Goal: Task Accomplishment & Management: Use online tool/utility

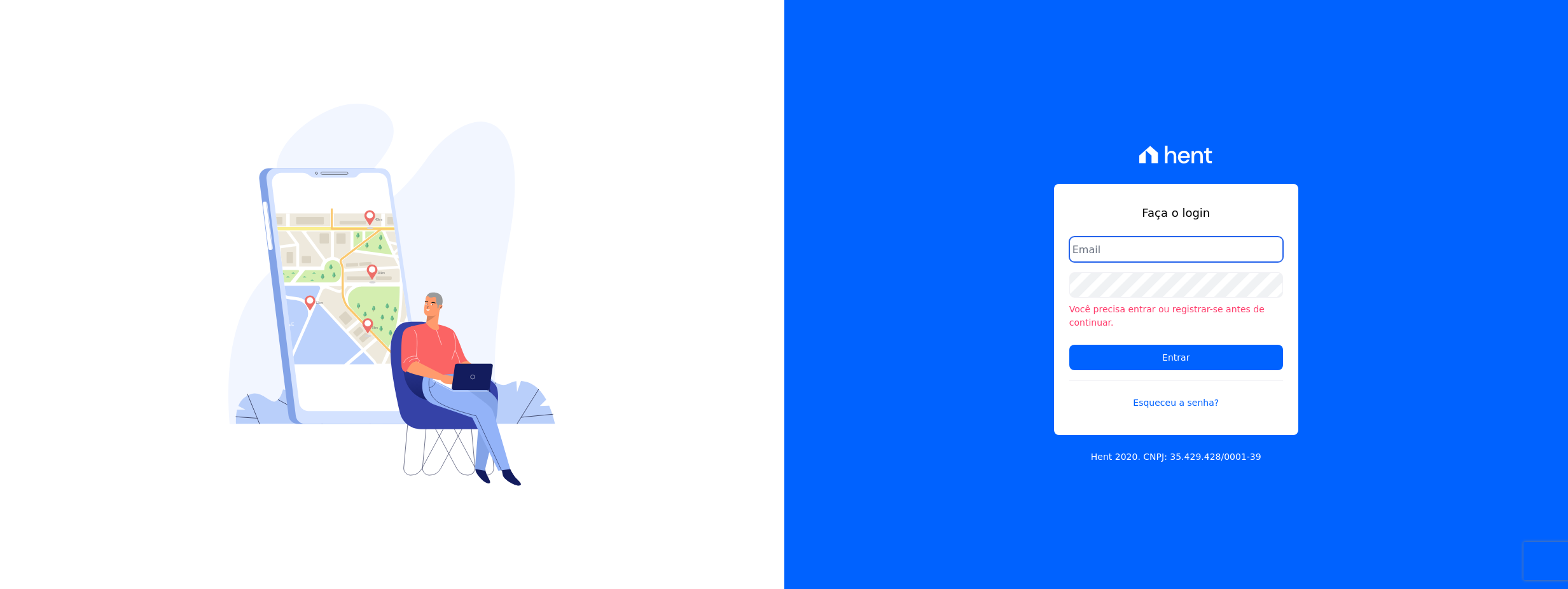
click at [1110, 259] on input "email" at bounding box center [1176, 249] width 214 height 25
type input "[PERSON_NAME][EMAIL_ADDRESS][DOMAIN_NAME]"
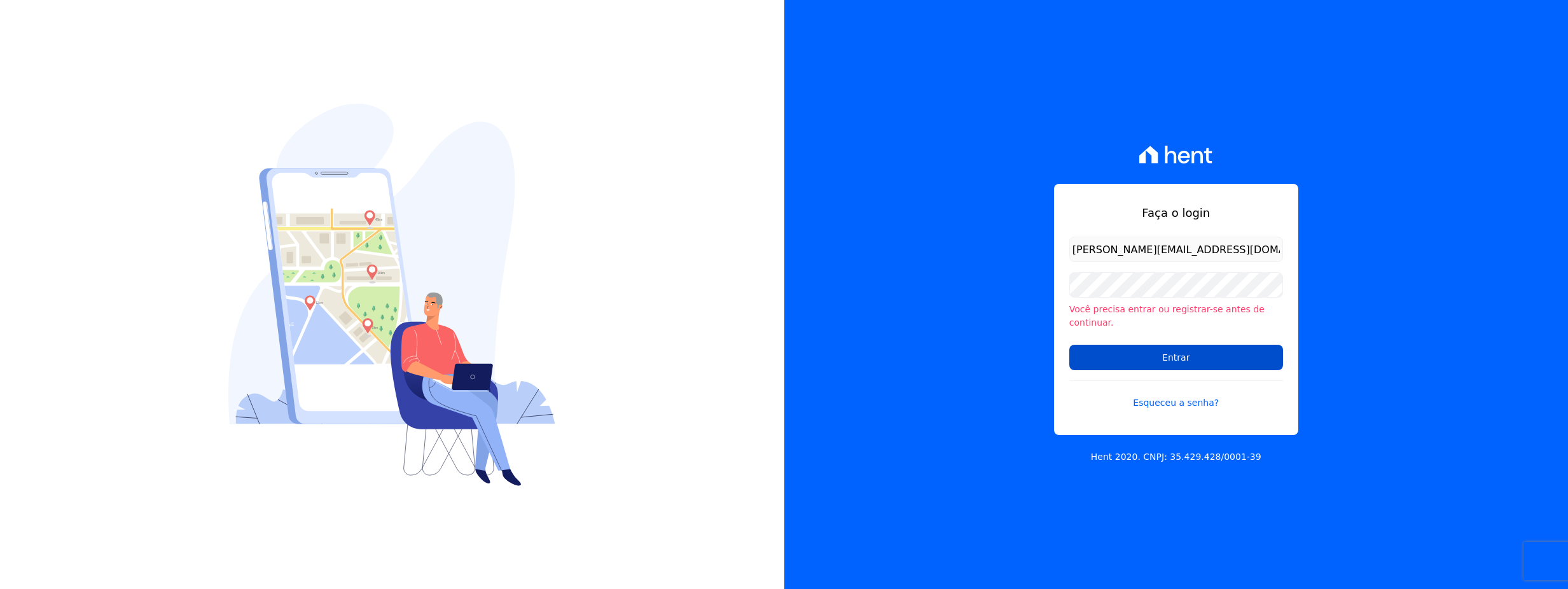
click at [1182, 352] on input "Entrar" at bounding box center [1176, 356] width 214 height 25
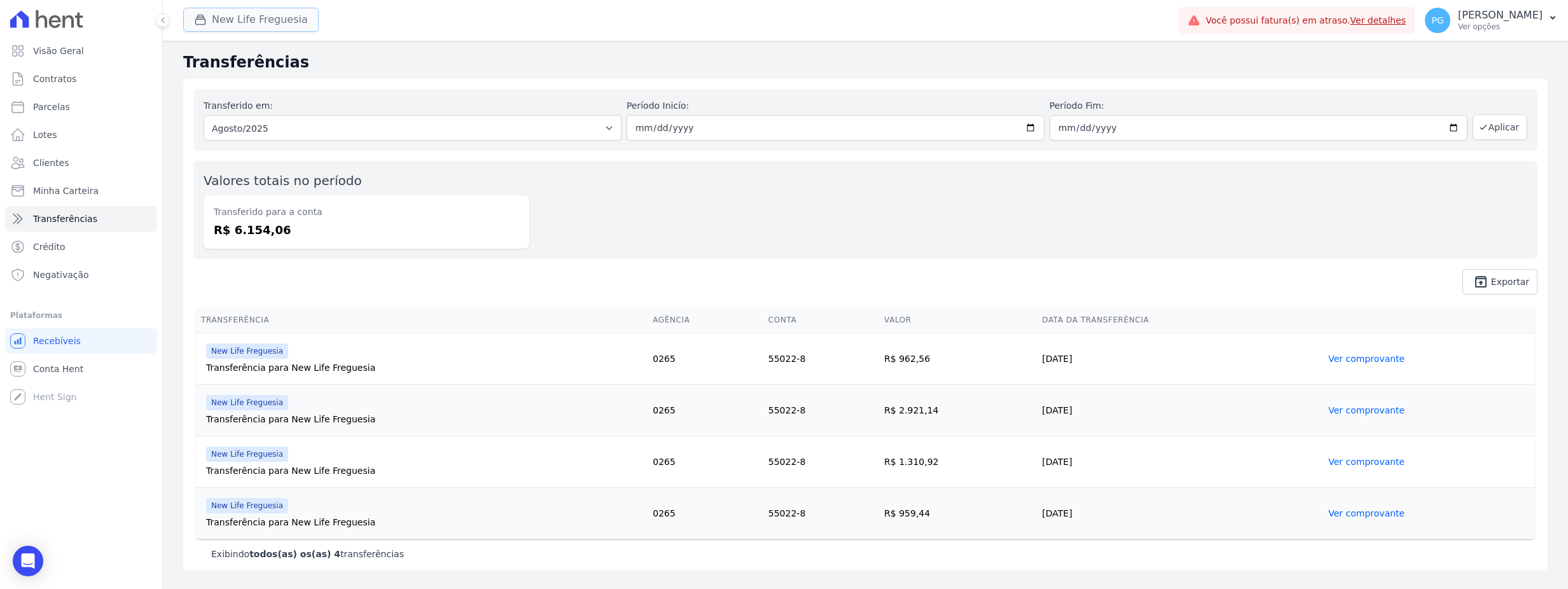
click at [267, 17] on button "New Life Freguesia" at bounding box center [251, 20] width 135 height 24
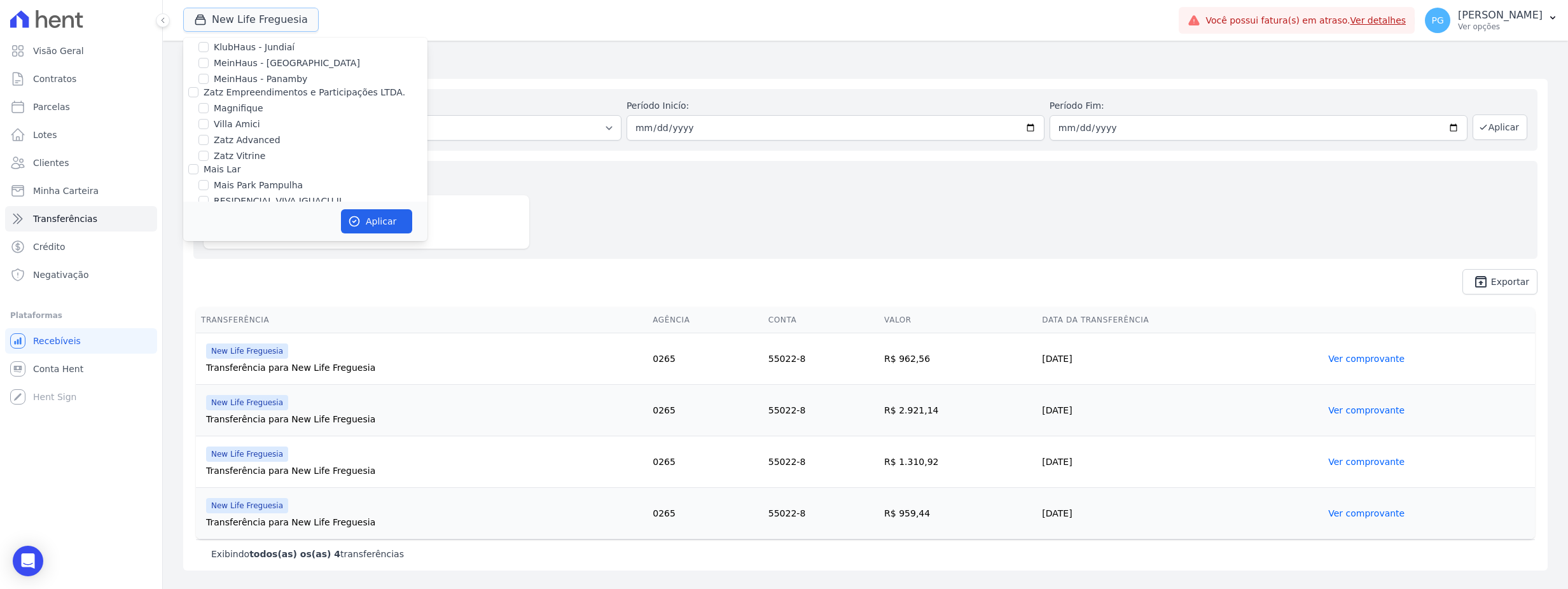
scroll to position [763, 0]
click at [243, 147] on label "New Life Freguesia" at bounding box center [256, 154] width 84 height 13
click at [208, 149] on input "New Life Freguesia" at bounding box center [204, 154] width 11 height 11
checkbox input "false"
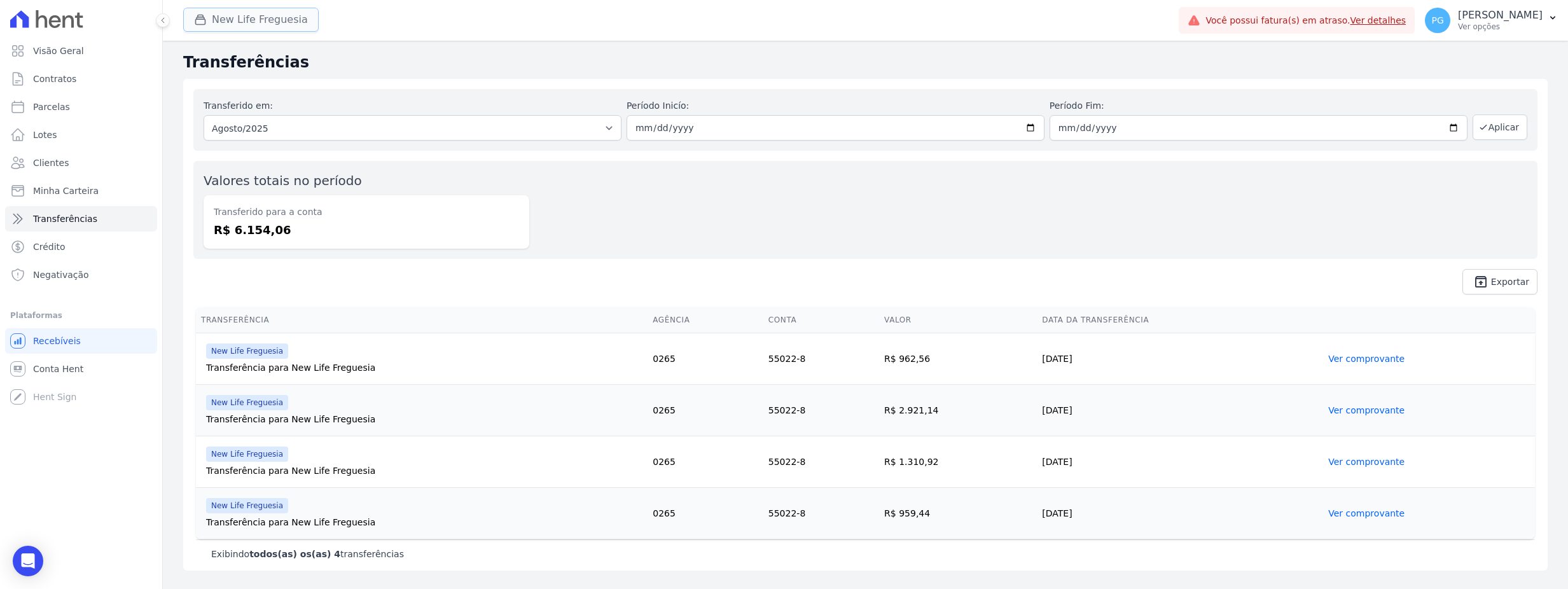
click at [231, 23] on button "New Life Freguesia" at bounding box center [251, 20] width 135 height 24
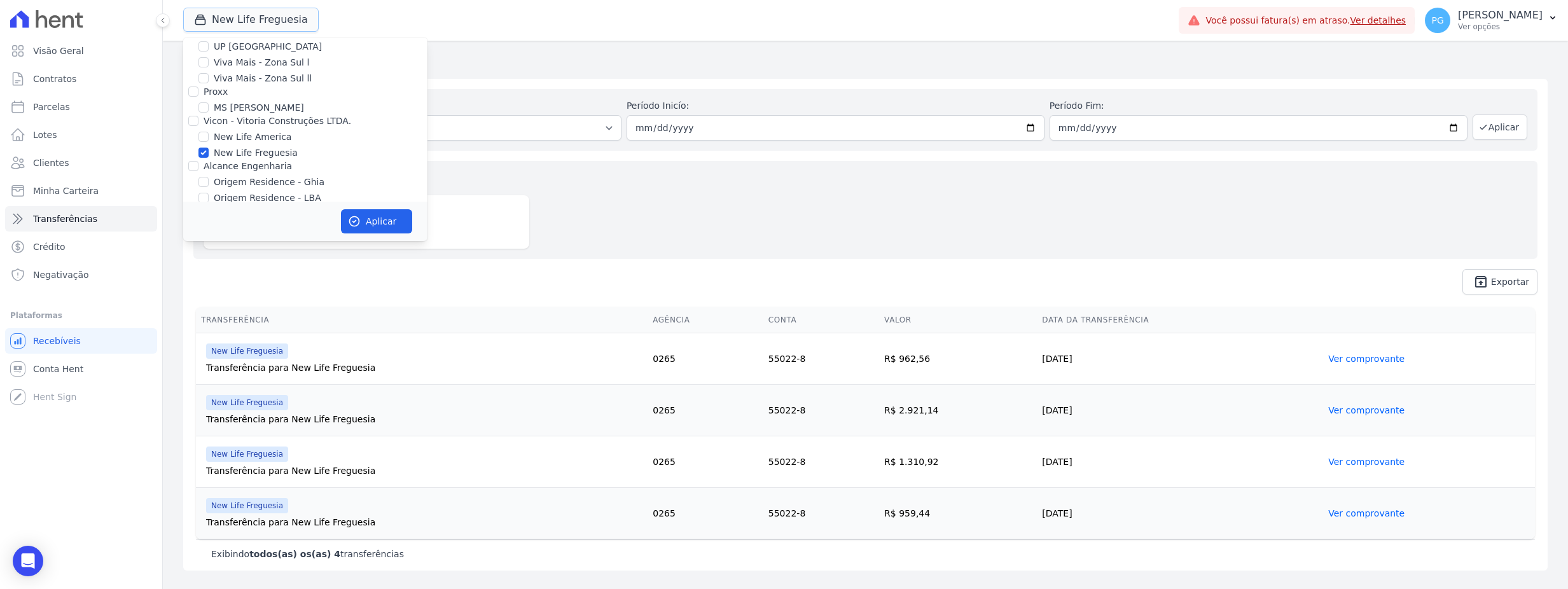
scroll to position [763, 0]
click at [226, 147] on label "New Life Freguesia" at bounding box center [256, 154] width 84 height 13
click at [208, 149] on input "New Life Freguesia" at bounding box center [204, 154] width 11 height 11
checkbox input "false"
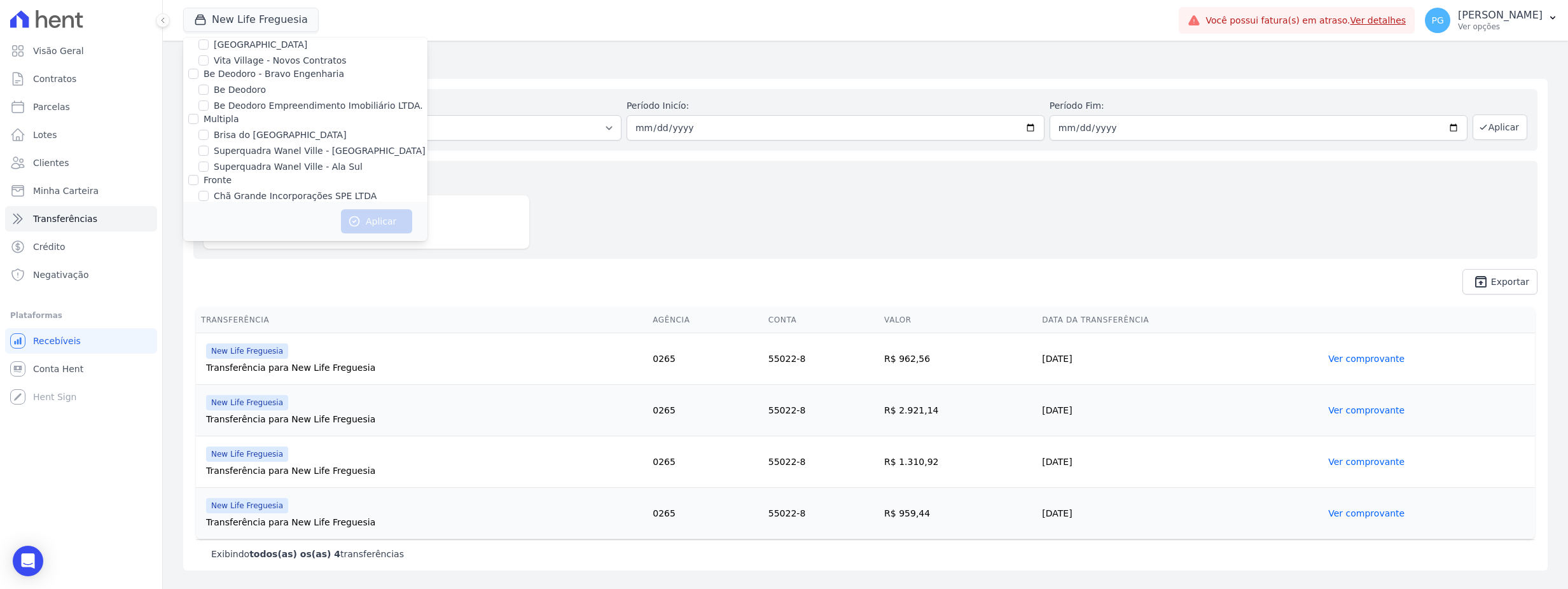
click at [226, 125] on div "Multipla" at bounding box center [221, 119] width 36 height 13
click at [209, 109] on div "Be Deodoro Empreendimento Imobiliário LTDA." at bounding box center [305, 106] width 244 height 13
click at [209, 114] on label "Multipla" at bounding box center [221, 119] width 36 height 11
click at [199, 114] on input "Multipla" at bounding box center [193, 119] width 11 height 11
checkbox input "true"
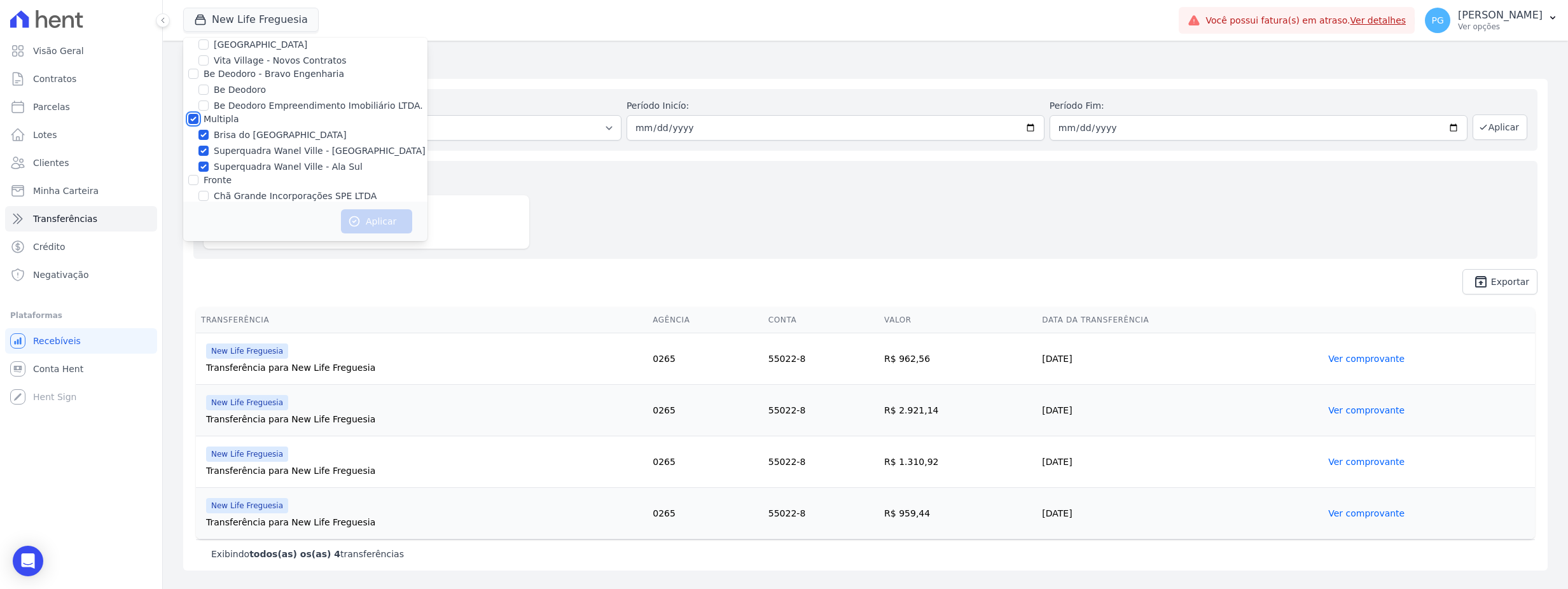
checkbox input "true"
click at [400, 231] on button "Aplicar" at bounding box center [377, 221] width 72 height 24
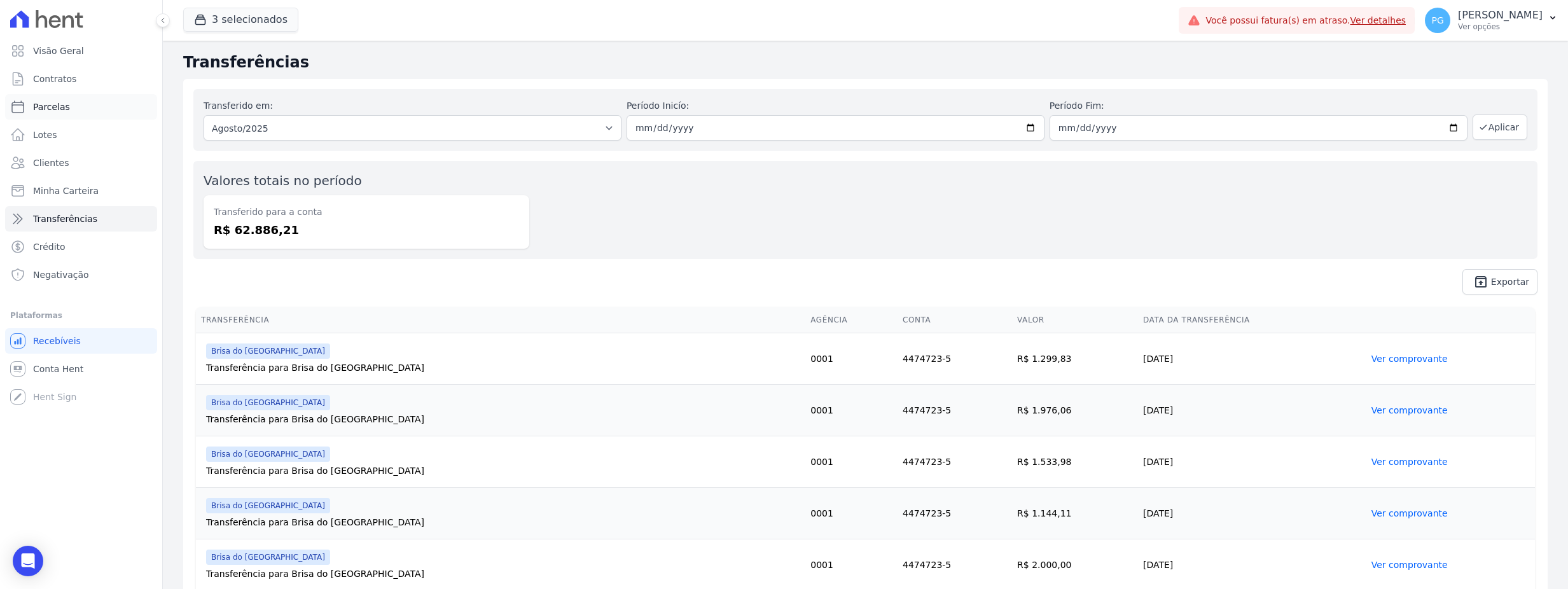
click at [66, 112] on link "Parcelas" at bounding box center [81, 107] width 152 height 25
select select
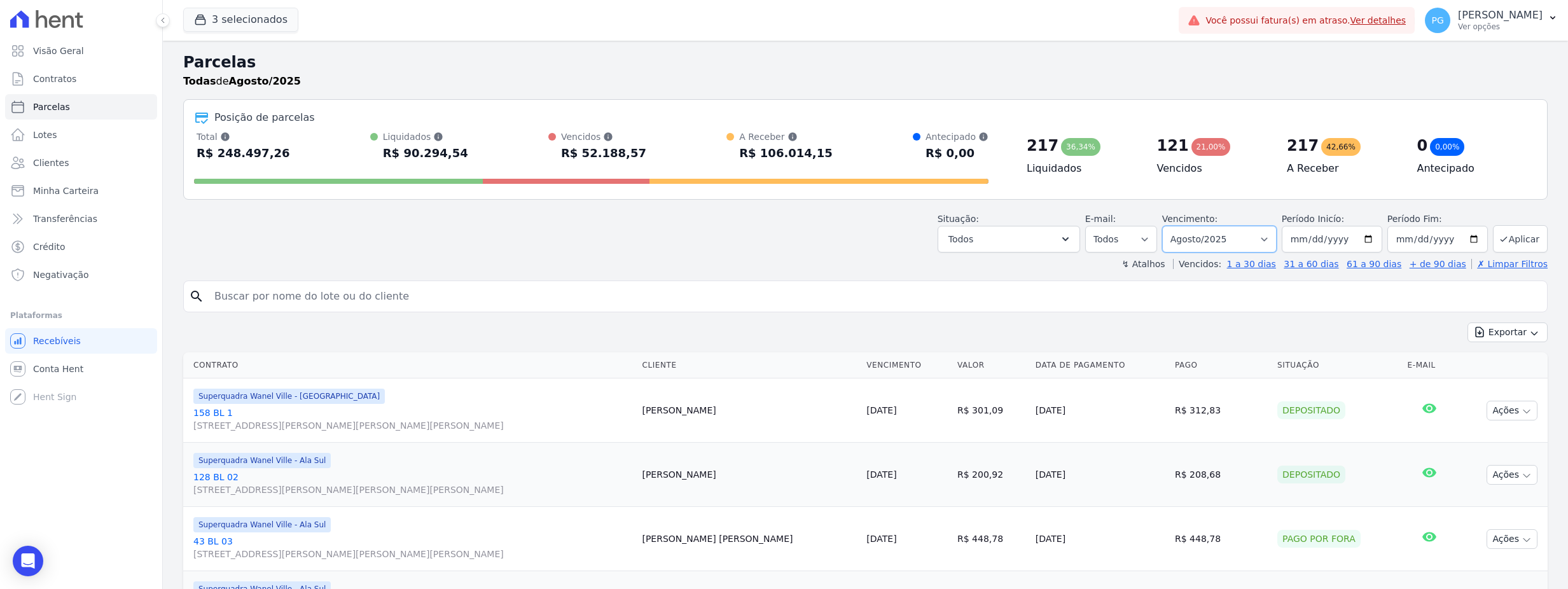
click at [1198, 241] on select "Filtrar por período ──────── Todos os meses Novembro/2019 Dezembro/2019 Janeiro…" at bounding box center [1220, 238] width 115 height 27
click at [1299, 242] on input "2025-08-01" at bounding box center [1331, 238] width 100 height 27
type input "2025-08-01"
type input "[DATE]"
click at [1523, 240] on button "Aplicar" at bounding box center [1520, 239] width 55 height 28
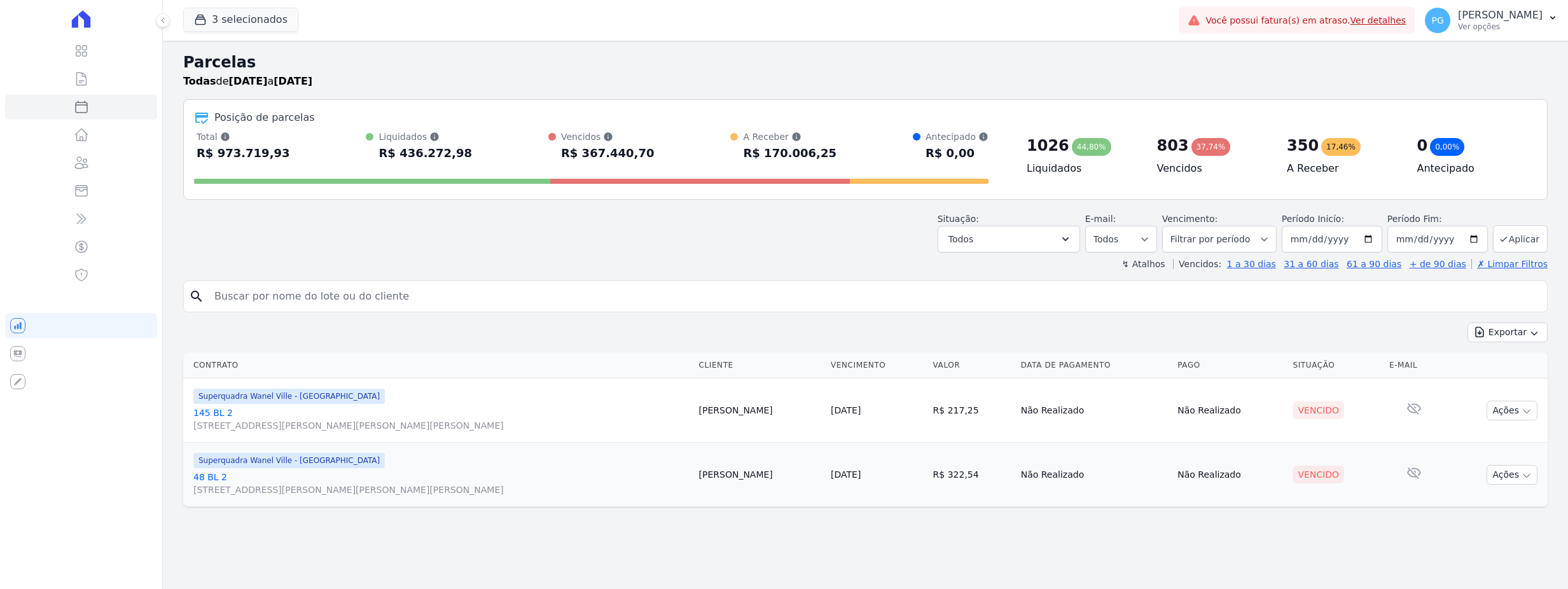
select select
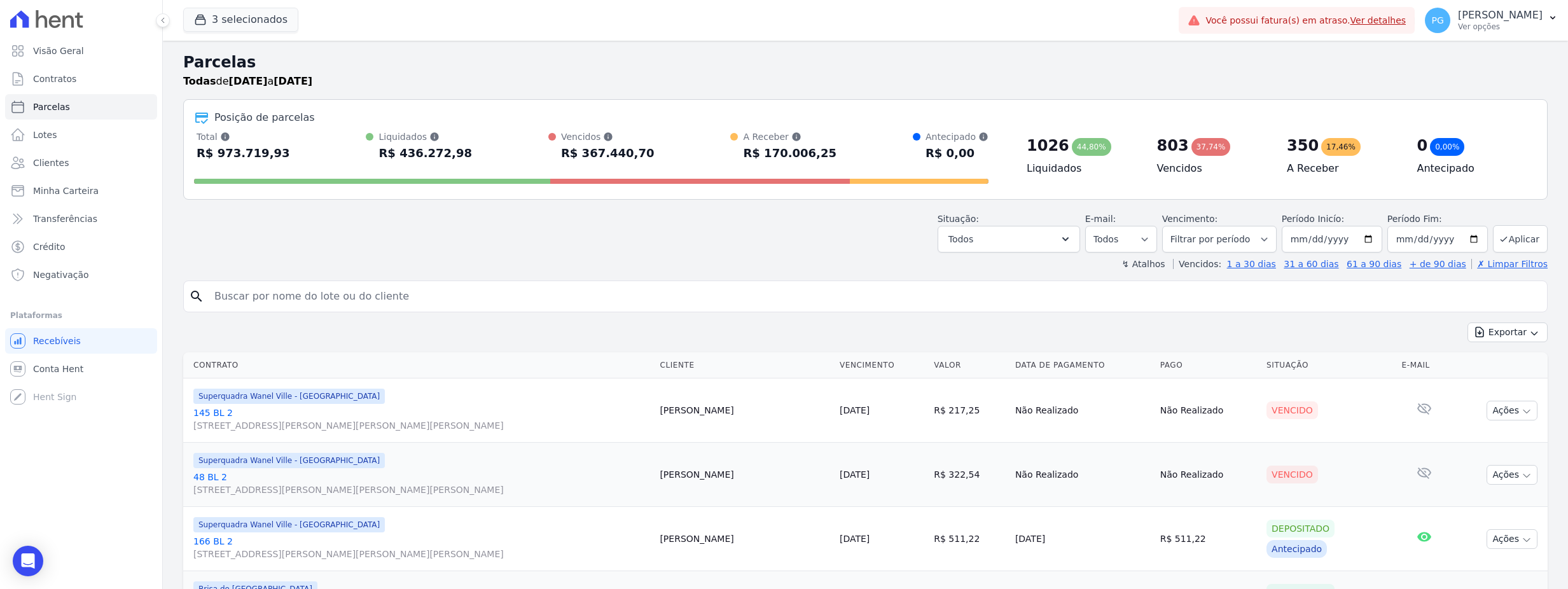
click at [628, 230] on div "Situação: Agendado Em Aberto Pago Processando Cancelado Vencido Transferindo De…" at bounding box center [865, 229] width 1364 height 45
click at [1518, 238] on button "Aplicar" at bounding box center [1520, 239] width 55 height 28
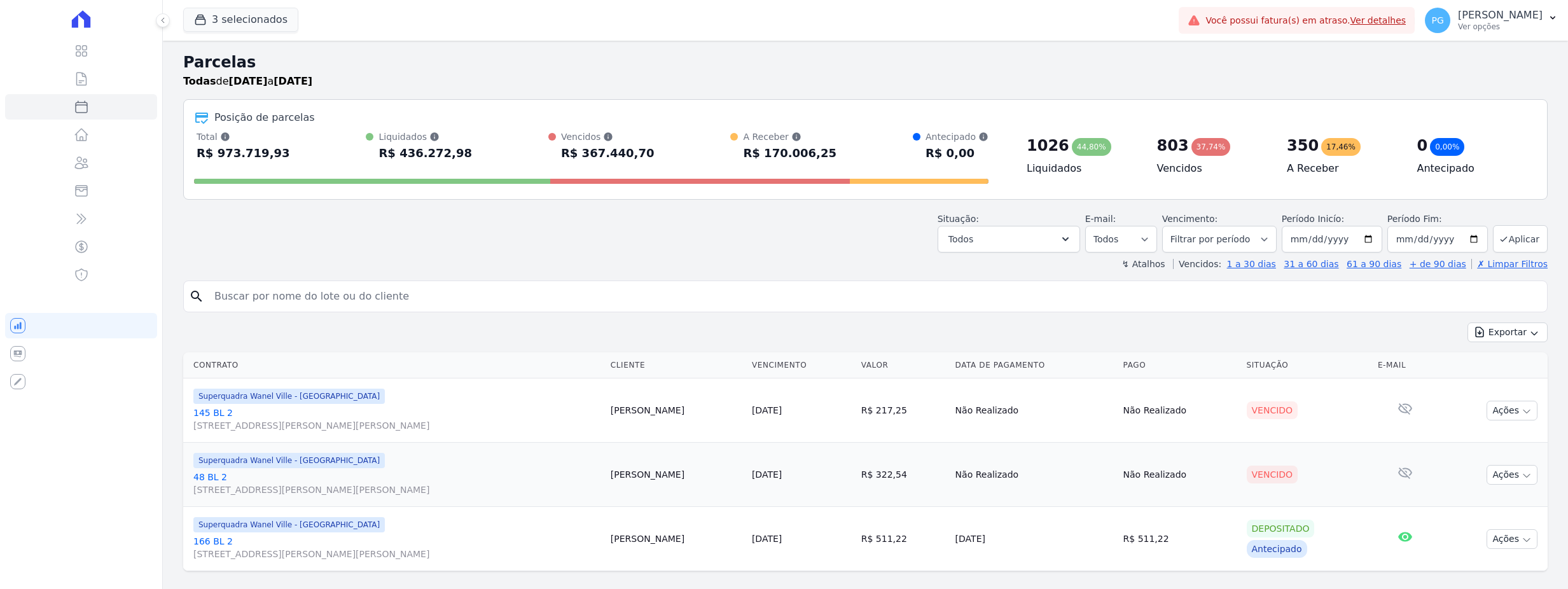
select select
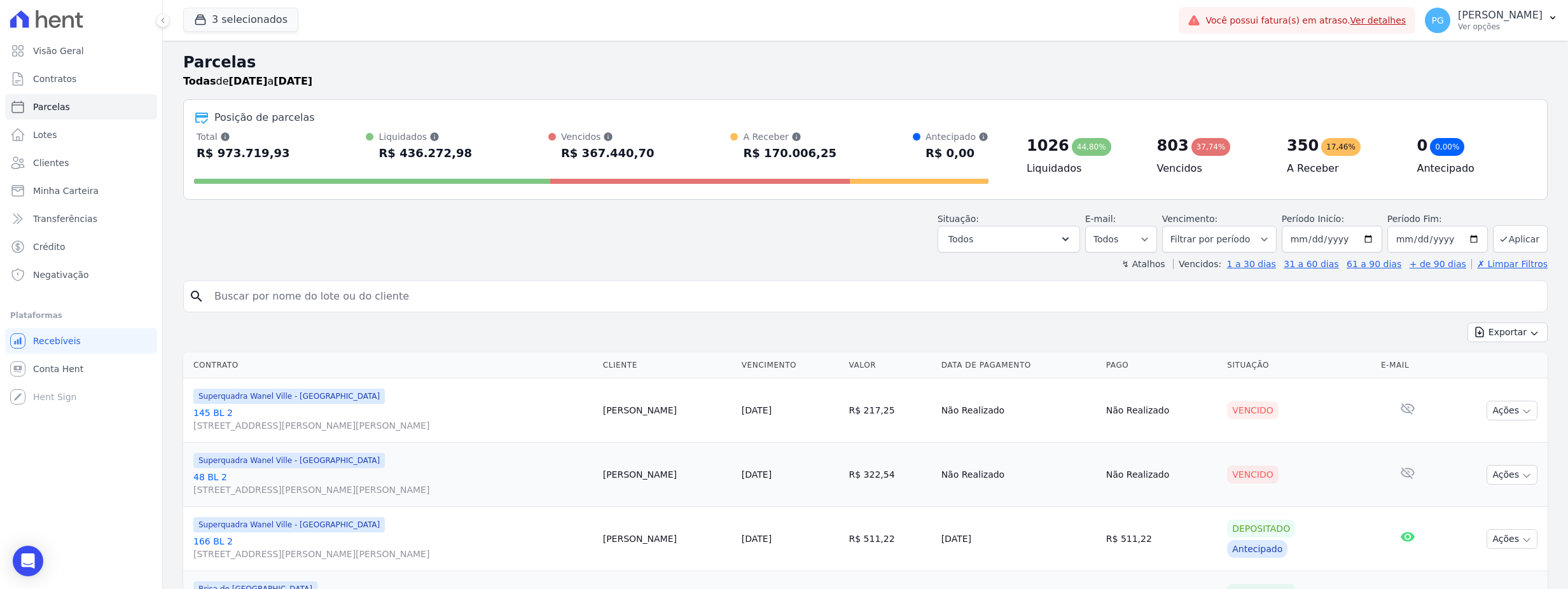
click at [816, 223] on div "Situação: Agendado Em Aberto Pago Processando Cancelado Vencido Transferindo De…" at bounding box center [865, 229] width 1364 height 45
click at [1534, 336] on button "Exportar" at bounding box center [1508, 332] width 80 height 20
click at [1509, 384] on span "Exportar CSV" at bounding box center [1506, 384] width 68 height 13
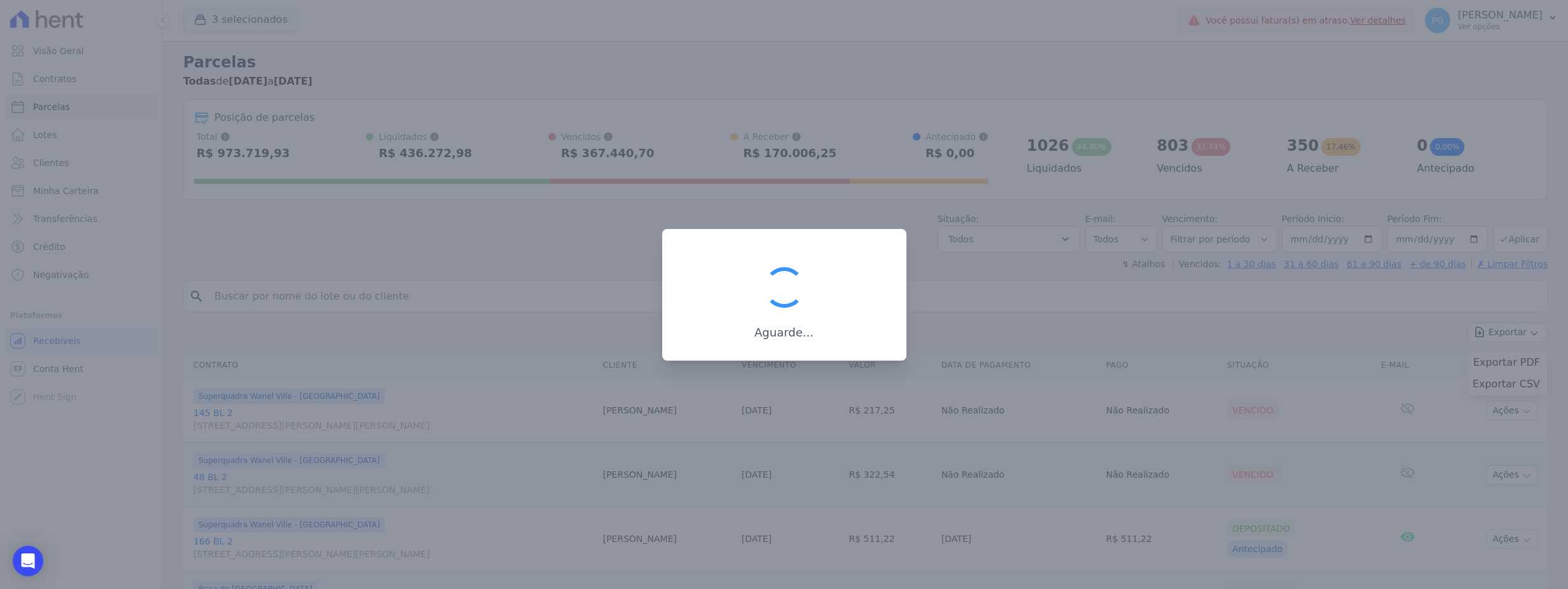
click at [864, 303] on div "Aguarde..." at bounding box center [784, 301] width 204 height 78
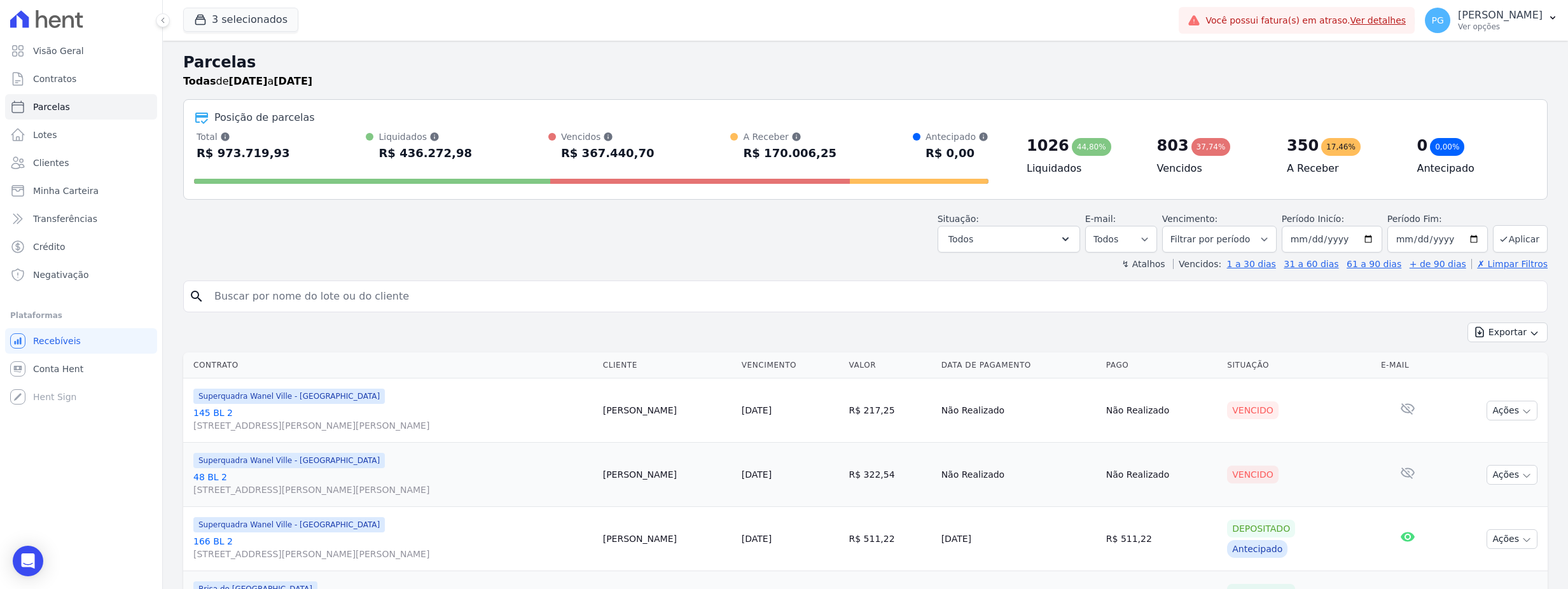
click at [353, 222] on div "Situação: Agendado Em Aberto Pago Processando Cancelado Vencido Transferindo De…" at bounding box center [865, 229] width 1364 height 45
